Goal: Information Seeking & Learning: Learn about a topic

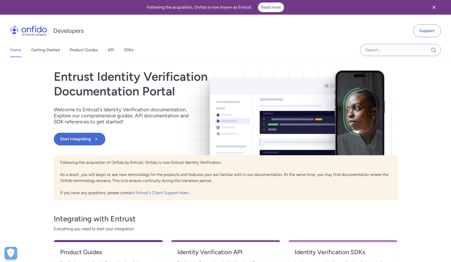
click at [400, 146] on div "Entrust Identity Verification Documentation Portal Welcome to Entrust’s Identit…" at bounding box center [226, 191] width 364 height 268
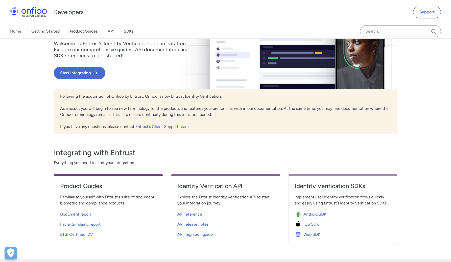
scroll to position [93, 0]
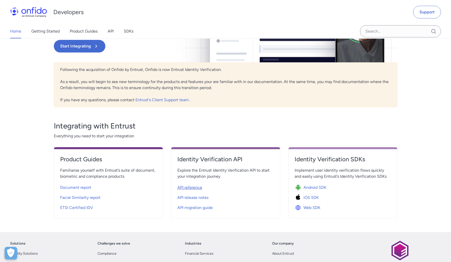
click at [193, 187] on span "API reference" at bounding box center [189, 188] width 25 height 6
select select "http"
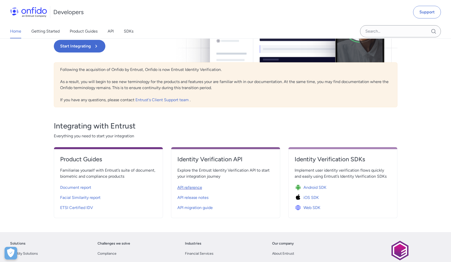
select select "http"
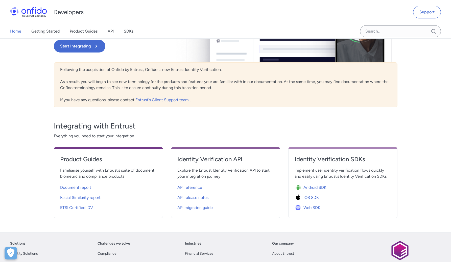
select select "http"
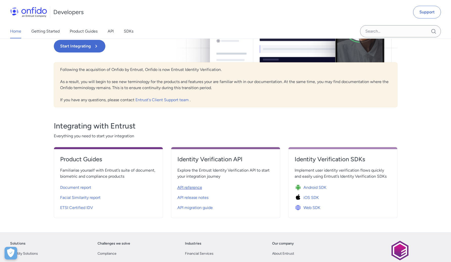
select select "http"
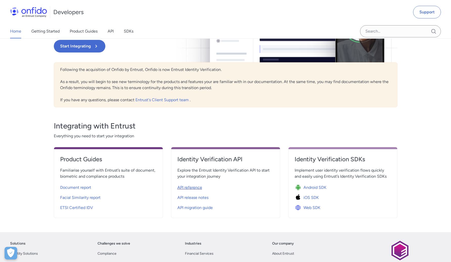
select select "http"
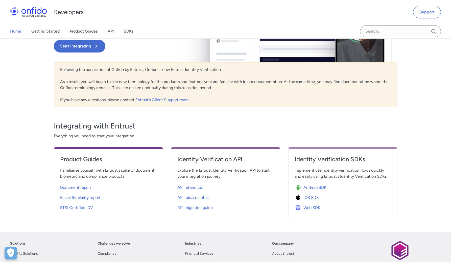
select select "http"
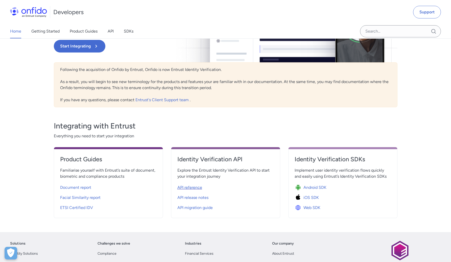
select select "http"
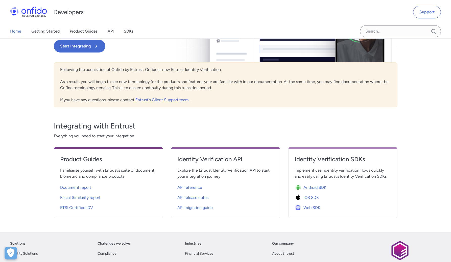
select select "http"
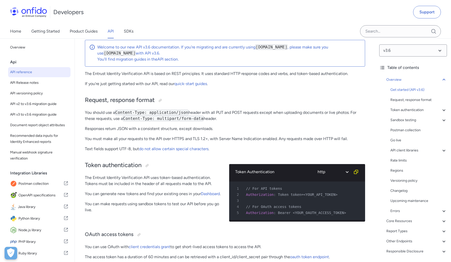
scroll to position [93, 0]
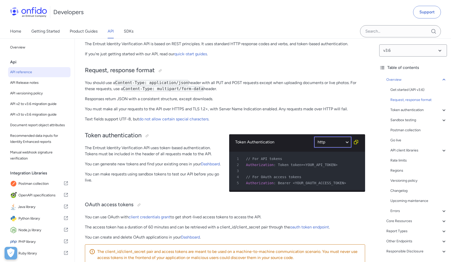
click at [332, 140] on select "ruby python php javascript java http bash" at bounding box center [333, 142] width 38 height 12
select select "ruby"
click at [314, 136] on select "ruby python php javascript java http bash" at bounding box center [333, 142] width 38 height 12
select select "ruby"
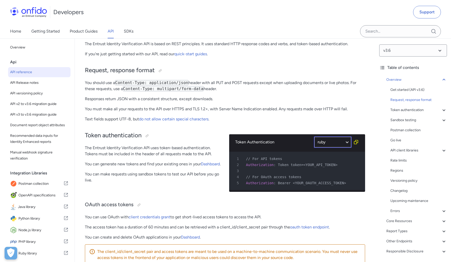
select select "ruby"
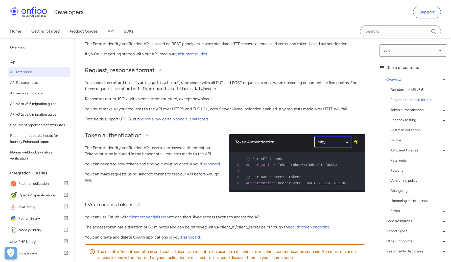
select select "ruby"
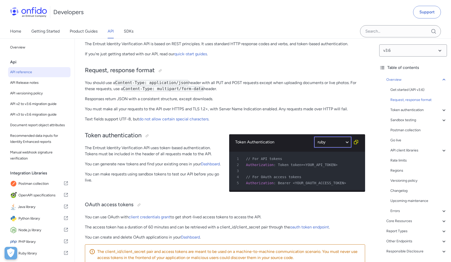
select select "ruby"
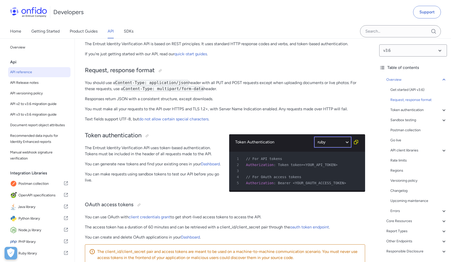
select select "ruby"
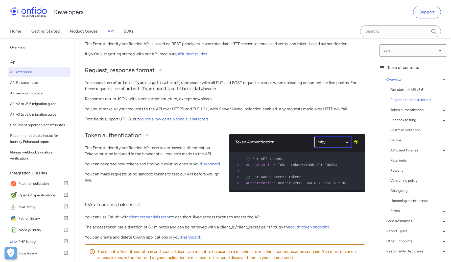
select select "ruby"
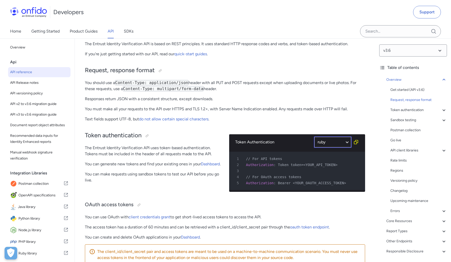
select select "ruby"
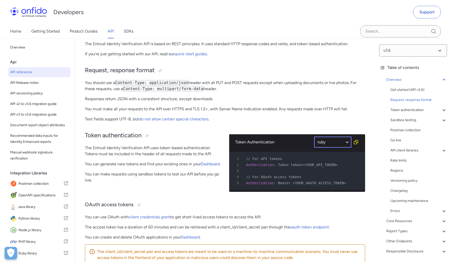
select select "ruby"
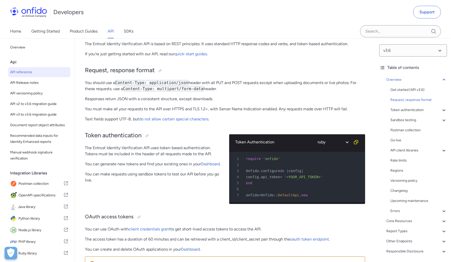
click at [278, 159] on span "'onfido'" at bounding box center [271, 159] width 17 height 4
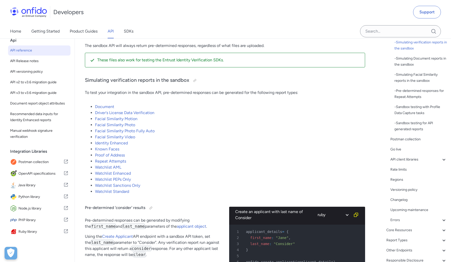
scroll to position [140, 0]
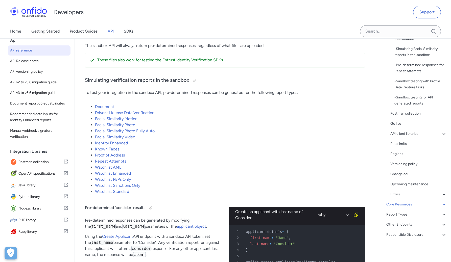
click at [410, 205] on div "Core Resources" at bounding box center [416, 205] width 61 height 6
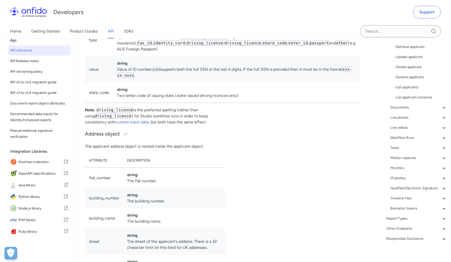
scroll to position [5559, 0]
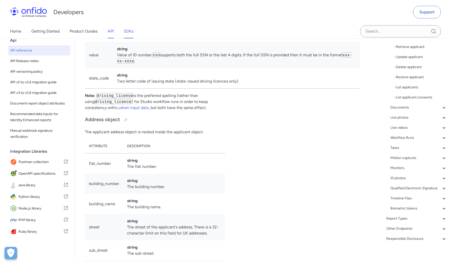
click at [129, 27] on link "SDKs" at bounding box center [129, 31] width 10 height 14
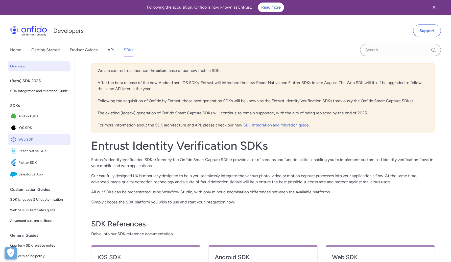
click at [34, 141] on link "Web SDK" at bounding box center [39, 139] width 62 height 11
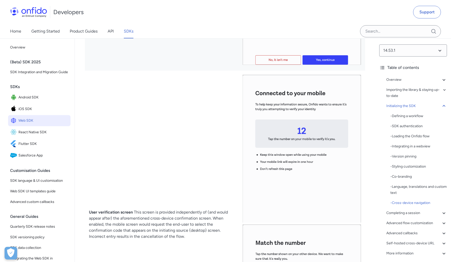
scroll to position [31, 0]
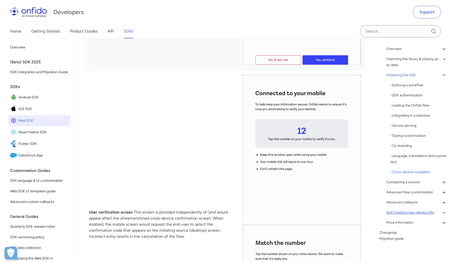
click at [409, 214] on div "Self-hosted cross-device URL" at bounding box center [416, 213] width 61 height 6
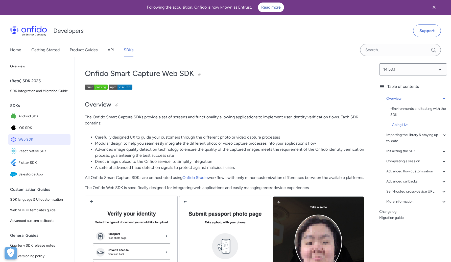
scroll to position [12, 0]
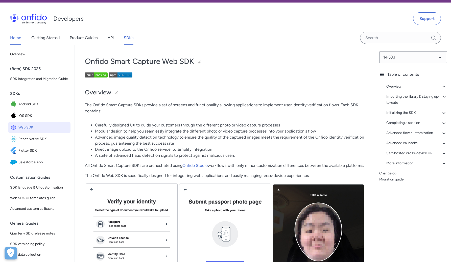
click at [19, 41] on link "Home" at bounding box center [15, 38] width 11 height 14
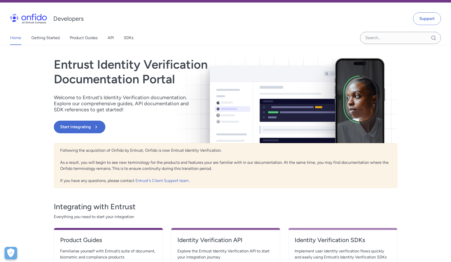
scroll to position [45, 0]
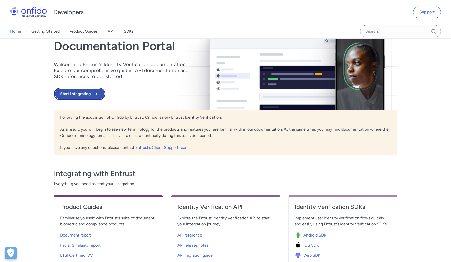
click at [97, 97] on button "Start Integrating" at bounding box center [80, 94] width 52 height 13
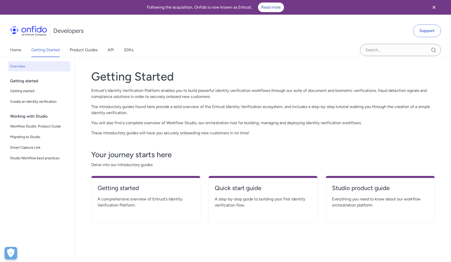
click at [154, 182] on div "Getting started A comprehensive overview of Entrust’s Identity Verification Pla…" at bounding box center [145, 199] width 109 height 46
drag, startPoint x: 127, startPoint y: 197, endPoint x: 131, endPoint y: 194, distance: 5.4
click at [127, 197] on span "A comprehensive overview of Entrust’s Identity Verification Platform." at bounding box center [146, 202] width 97 height 12
click at [138, 188] on h4 "Getting started" at bounding box center [146, 188] width 97 height 8
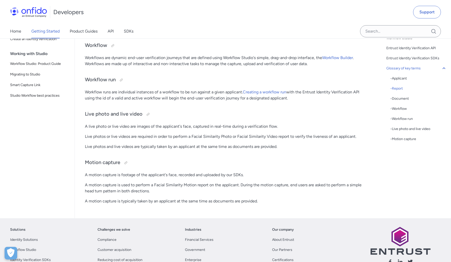
scroll to position [1352, 0]
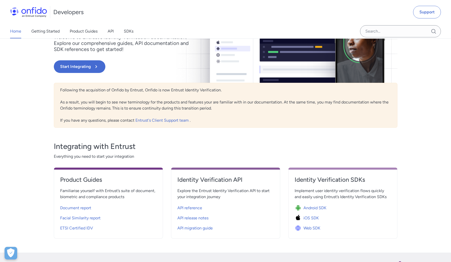
scroll to position [103, 0]
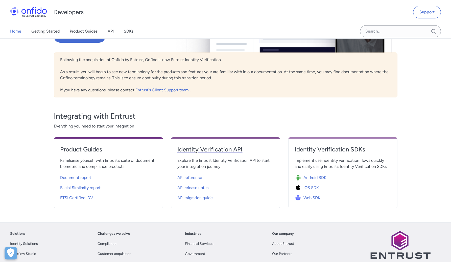
click at [232, 149] on h4 "Identity Verification API" at bounding box center [225, 150] width 97 height 8
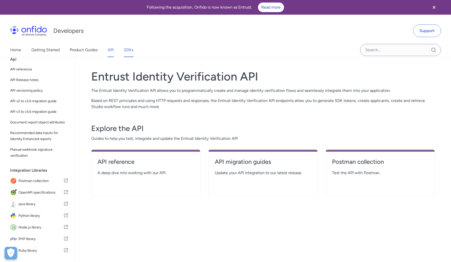
click at [129, 51] on link "SDKs" at bounding box center [129, 50] width 10 height 14
